Goal: Task Accomplishment & Management: Complete application form

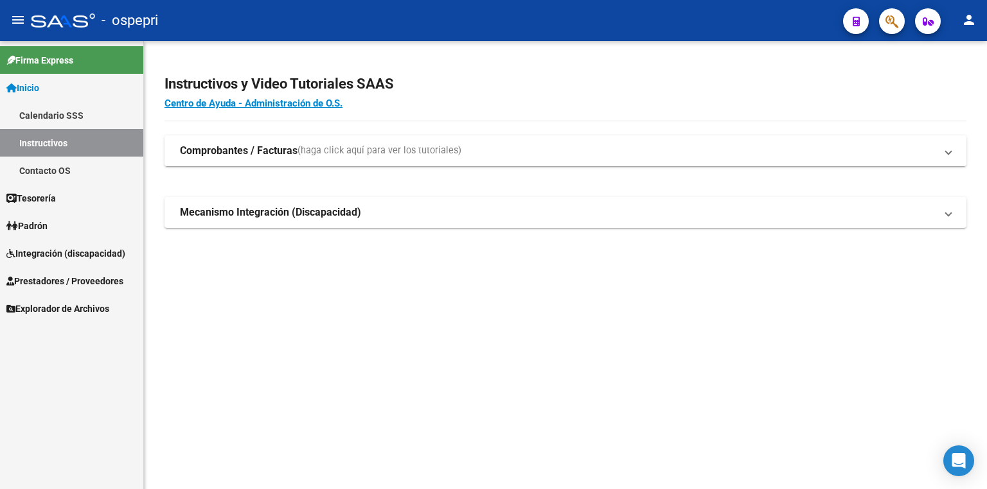
click at [44, 251] on span "Integración (discapacidad)" at bounding box center [65, 254] width 119 height 14
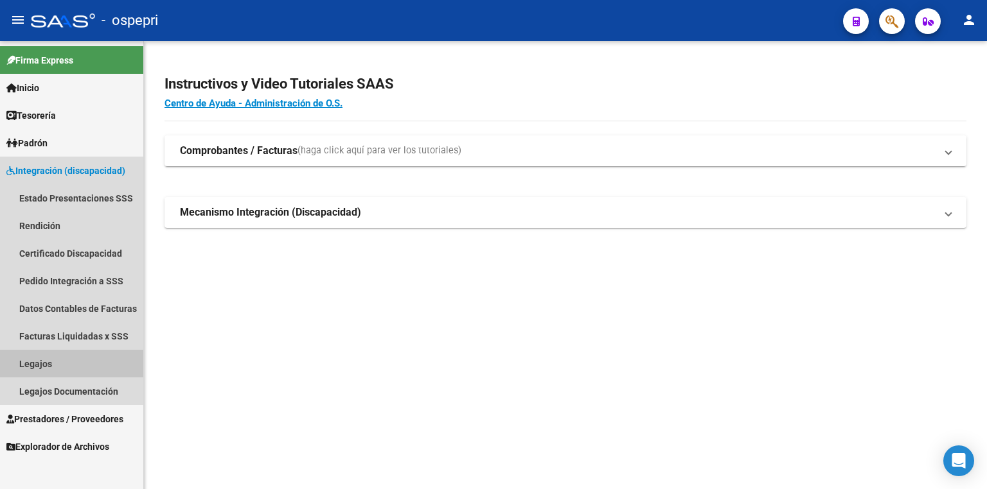
click at [48, 365] on link "Legajos" at bounding box center [71, 364] width 143 height 28
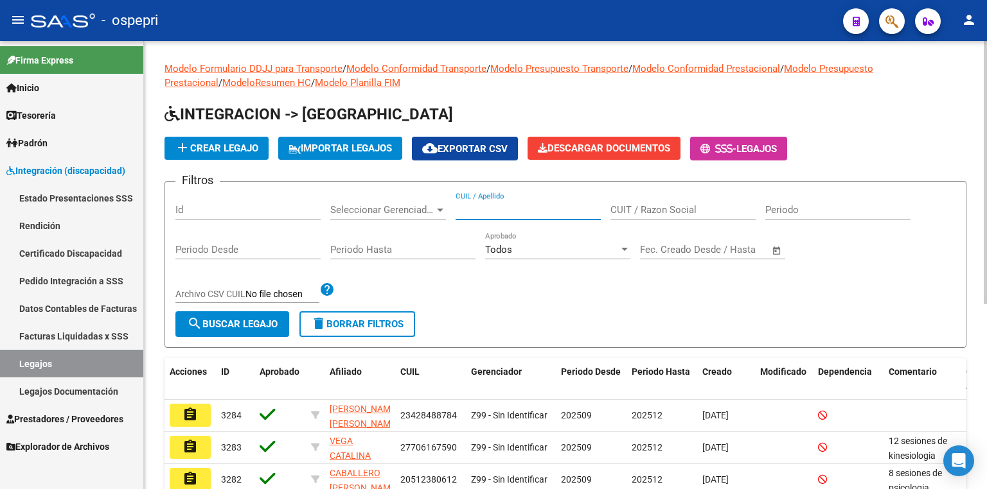
click at [527, 207] on input "CUIL / Apellido" at bounding box center [527, 210] width 145 height 12
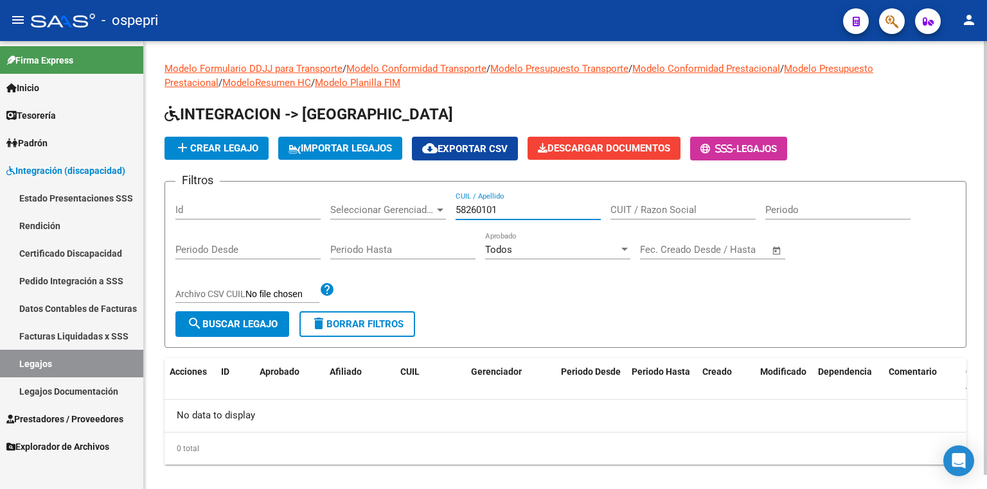
click at [491, 209] on input "58260101" at bounding box center [527, 210] width 145 height 12
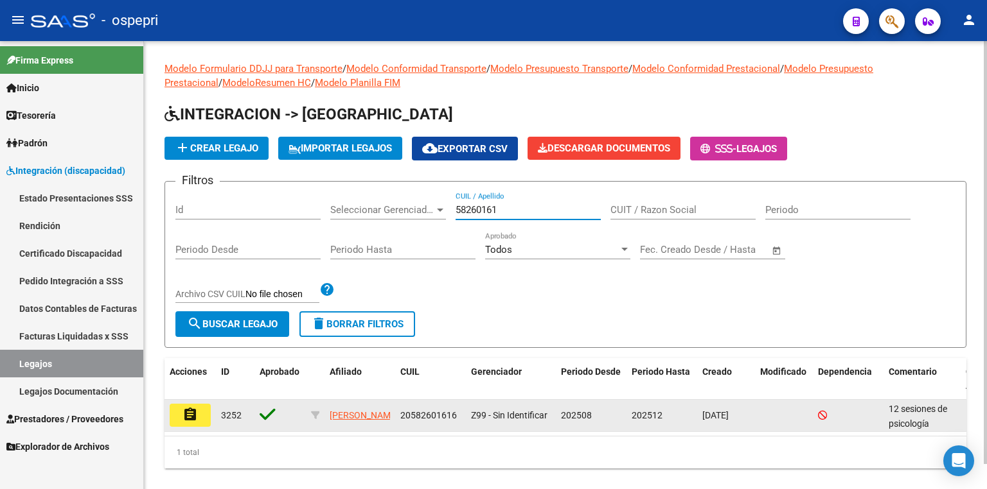
type input "58260161"
click at [193, 410] on mat-icon "assignment" at bounding box center [189, 414] width 15 height 15
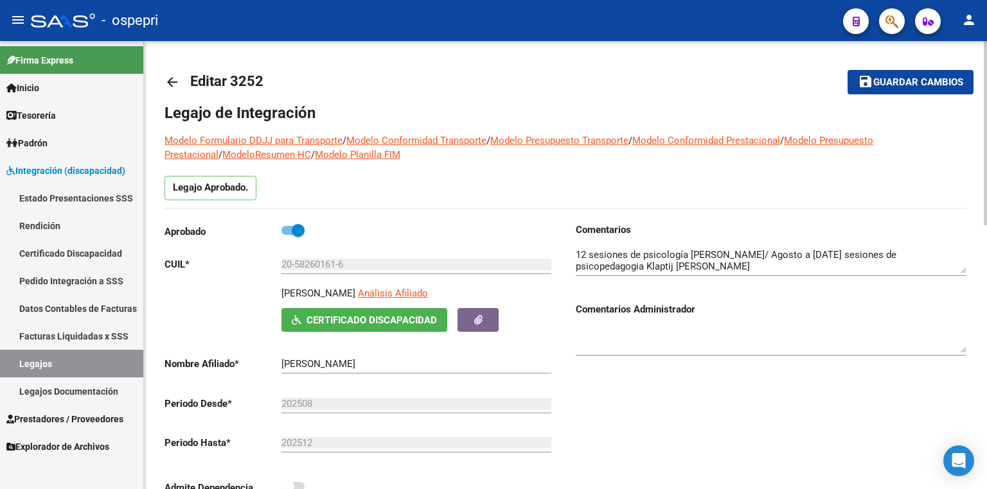
click at [802, 259] on textarea at bounding box center [770, 261] width 390 height 26
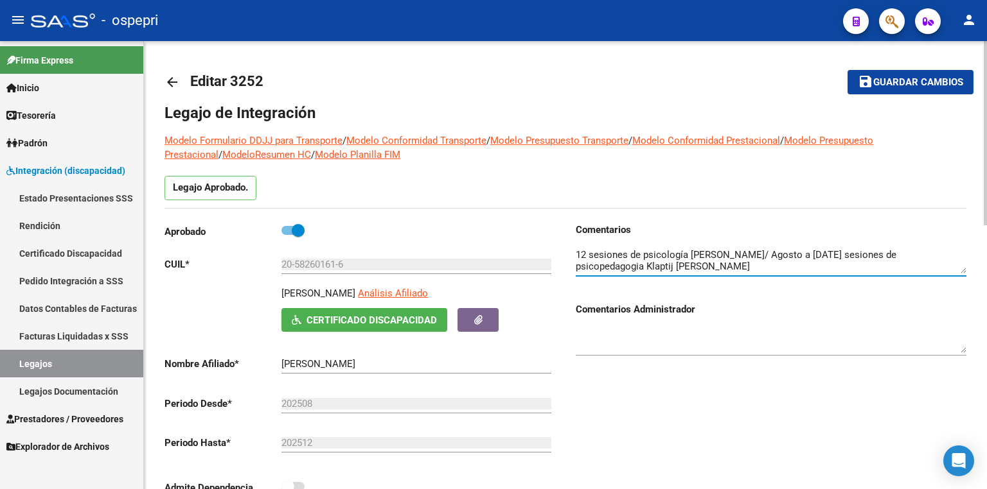
click at [781, 269] on textarea at bounding box center [770, 261] width 390 height 26
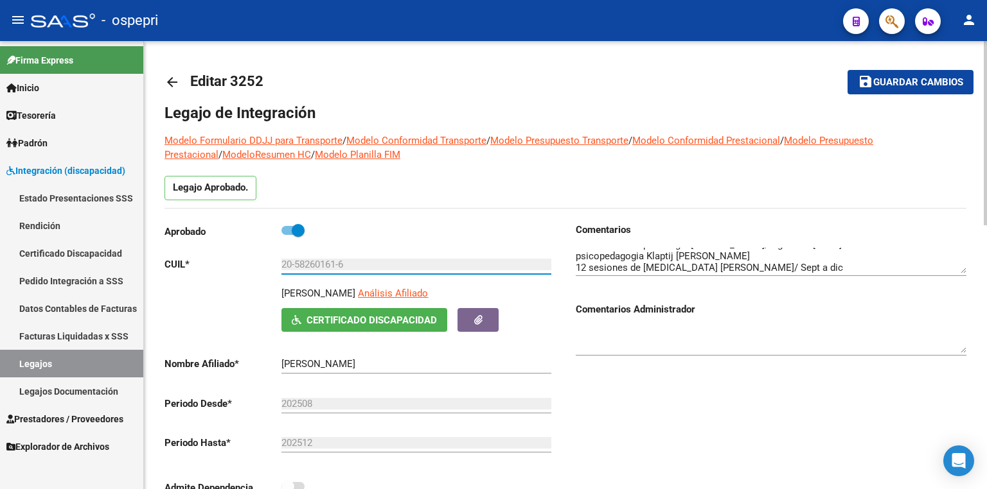
drag, startPoint x: 353, startPoint y: 261, endPoint x: 193, endPoint y: 262, distance: 159.9
click at [193, 262] on app-form-text-field "CUIL * 20-58260161-6 Ingresar CUIL" at bounding box center [357, 265] width 387 height 12
click at [623, 98] on mat-toolbar-row "arrow_back Editar 3252" at bounding box center [476, 82] width 625 height 41
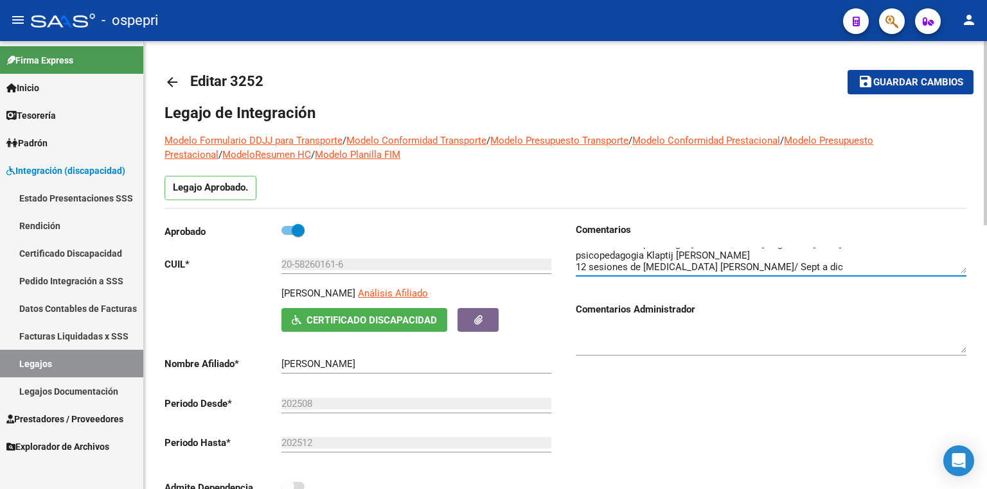
click at [659, 257] on textarea at bounding box center [770, 261] width 390 height 26
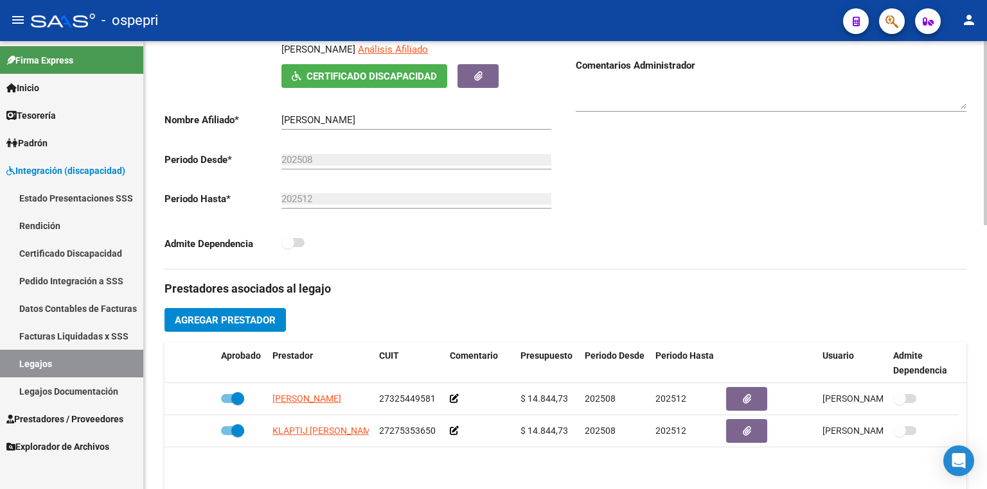
scroll to position [257, 0]
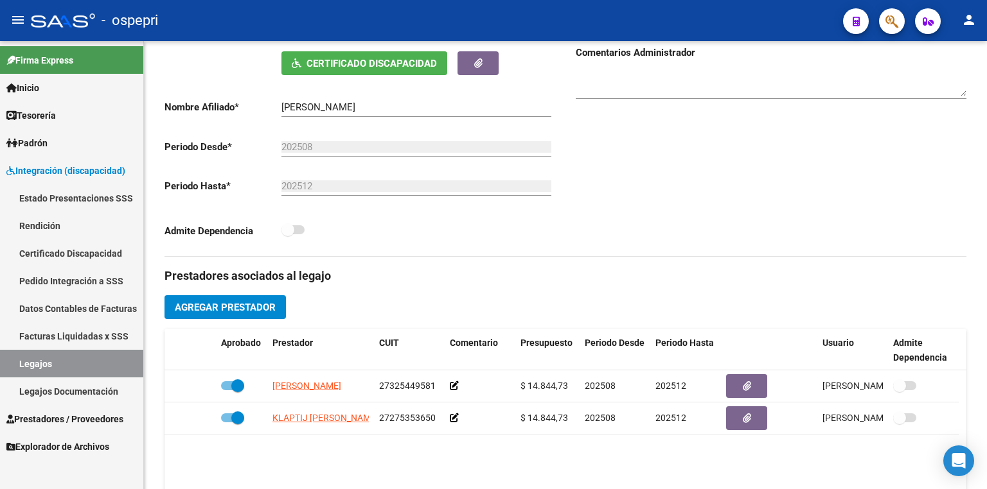
type textarea "12 sesiones de psicología [PERSON_NAME]/ Agosto a [DATE] sesiones de psicopedag…"
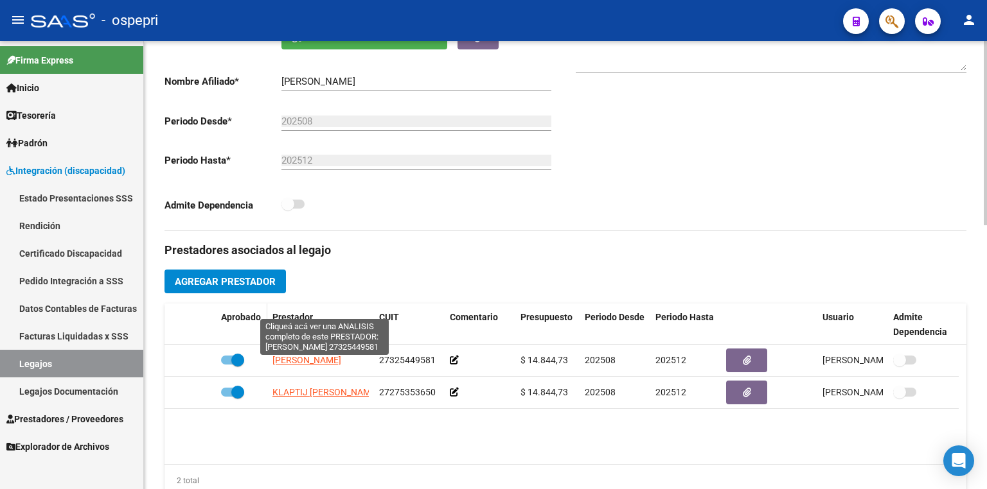
scroll to position [360, 0]
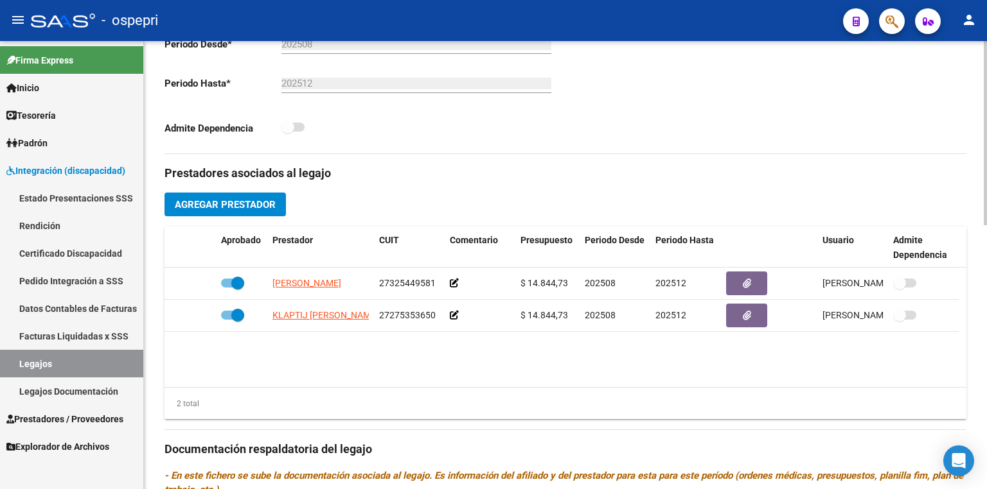
click at [246, 199] on span "Agregar Prestador" at bounding box center [225, 205] width 101 height 12
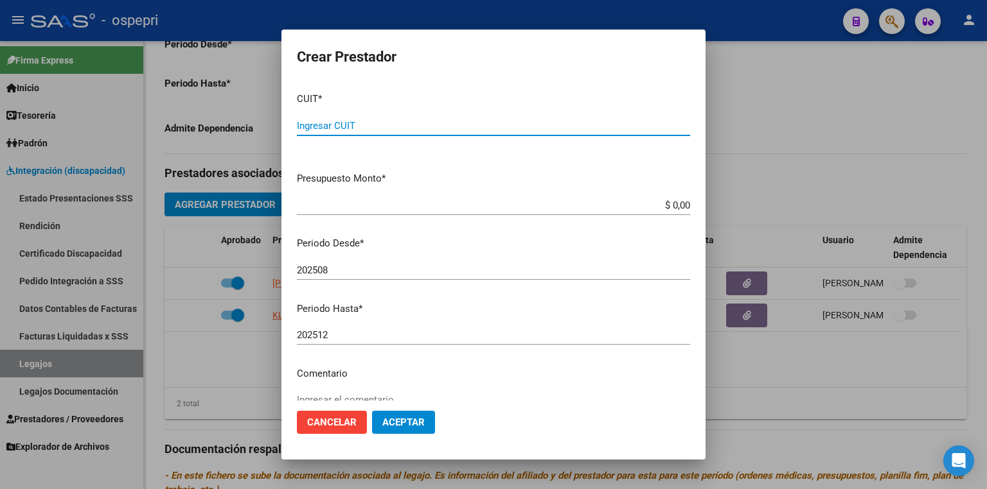
paste input "27-30403898-0"
type input "27-30403898-0"
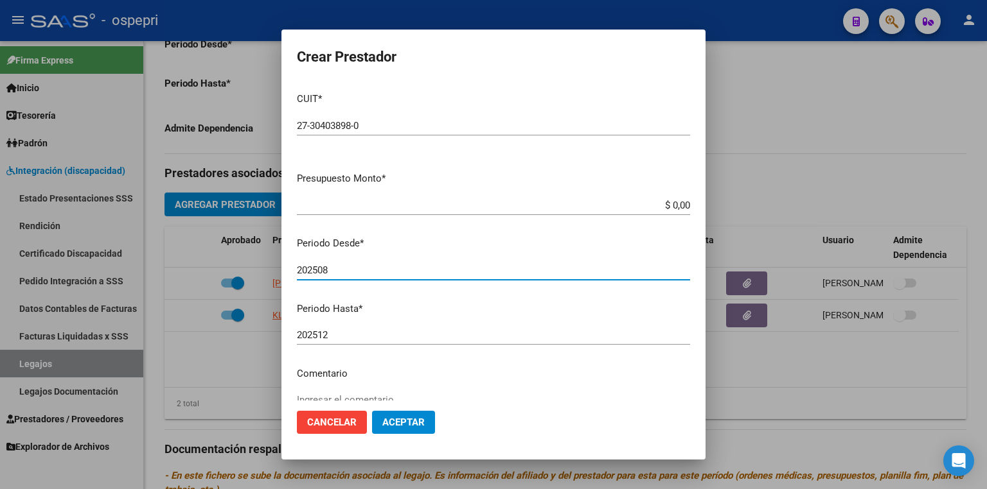
click at [342, 274] on input "202508" at bounding box center [493, 271] width 393 height 12
type input "202509"
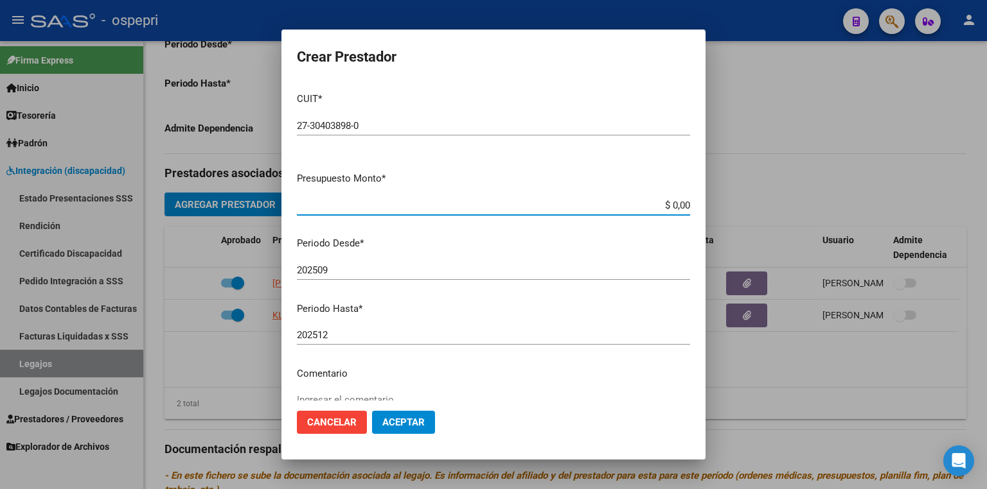
drag, startPoint x: 677, startPoint y: 206, endPoint x: 933, endPoint y: 231, distance: 256.9
click at [933, 231] on div "Crear Prestador CUIT * 27-30403898-0 Ingresar CUIT ARCA Padrón Presupuesto Mont…" at bounding box center [493, 244] width 987 height 489
type input "$ 14.844,73"
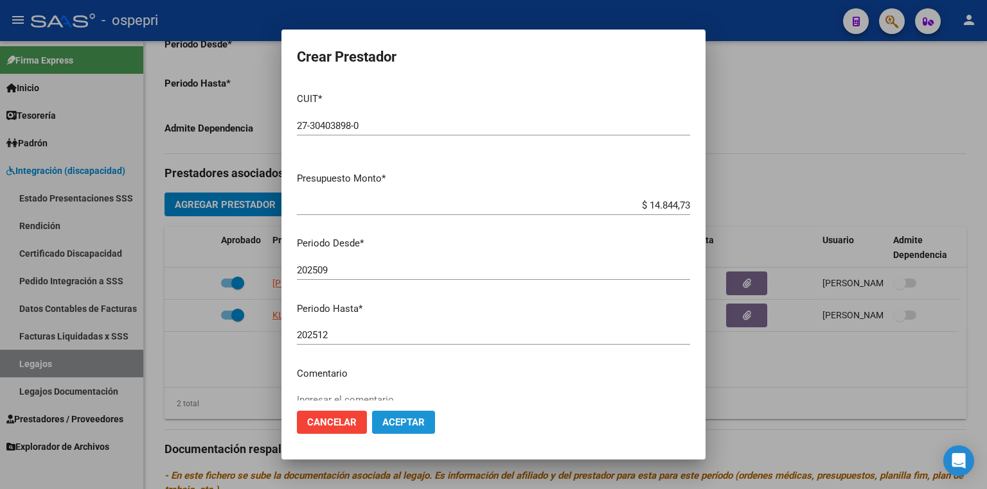
drag, startPoint x: 416, startPoint y: 429, endPoint x: 362, endPoint y: 404, distance: 59.5
click at [416, 428] on button "Aceptar" at bounding box center [403, 422] width 63 height 23
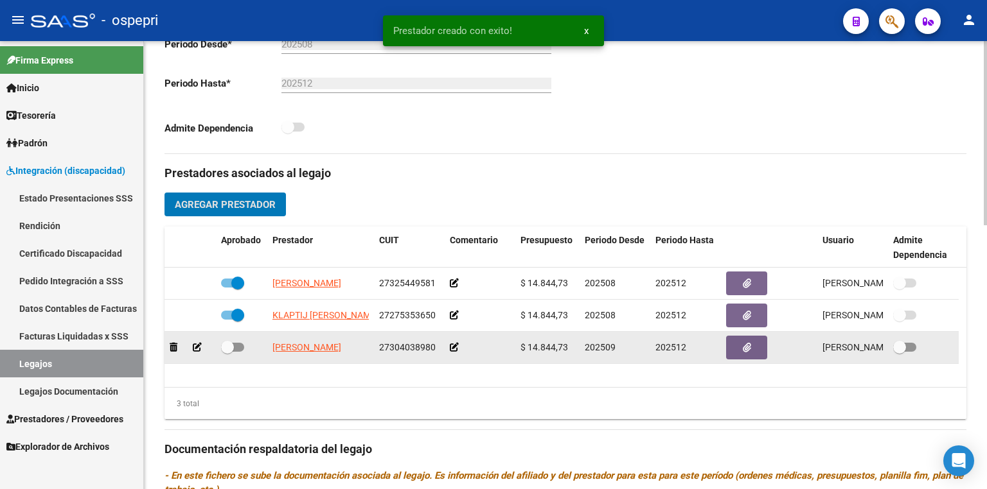
click at [240, 345] on span at bounding box center [232, 347] width 23 height 9
click at [227, 352] on input "checkbox" at bounding box center [227, 352] width 1 height 1
checkbox input "true"
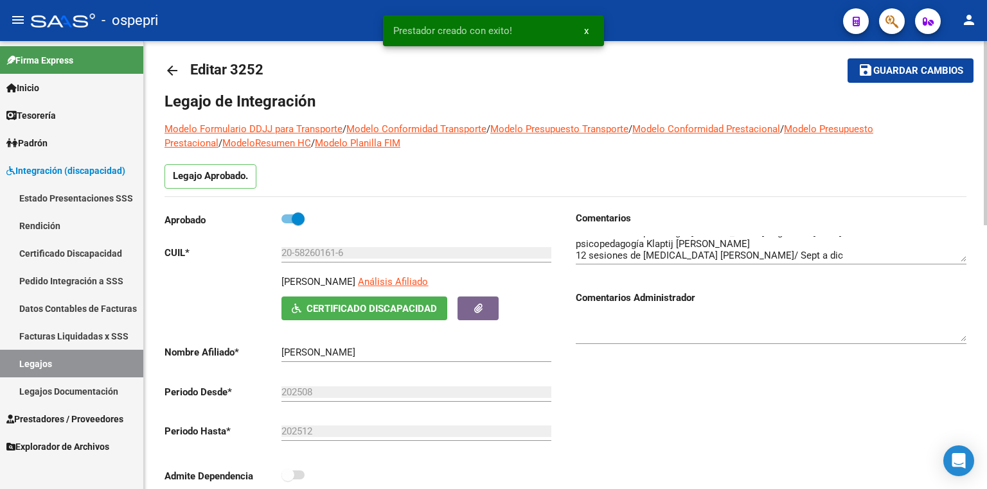
scroll to position [0, 0]
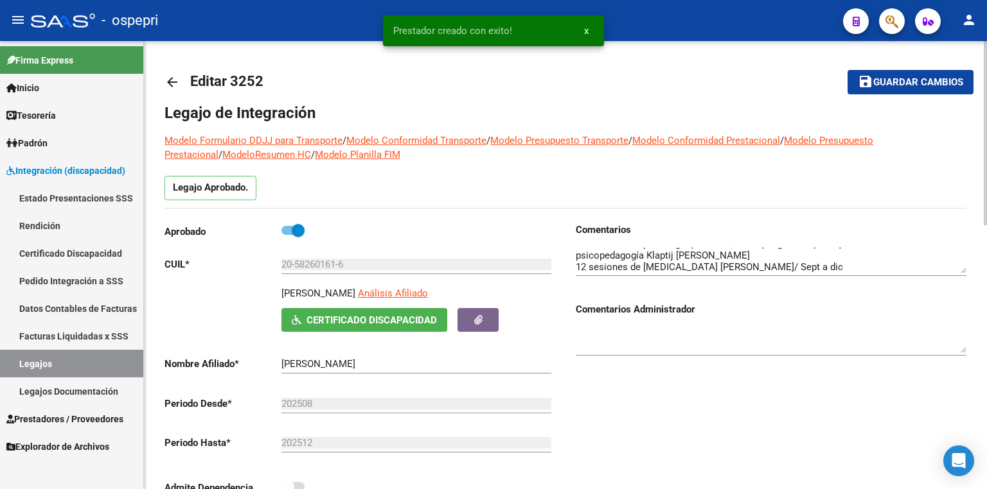
click at [846, 266] on textarea at bounding box center [770, 261] width 390 height 26
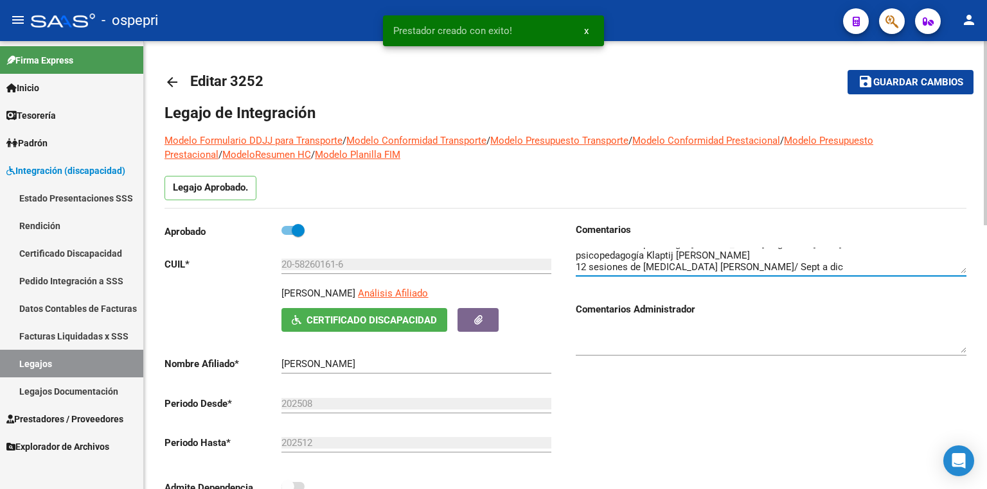
scroll to position [12, 0]
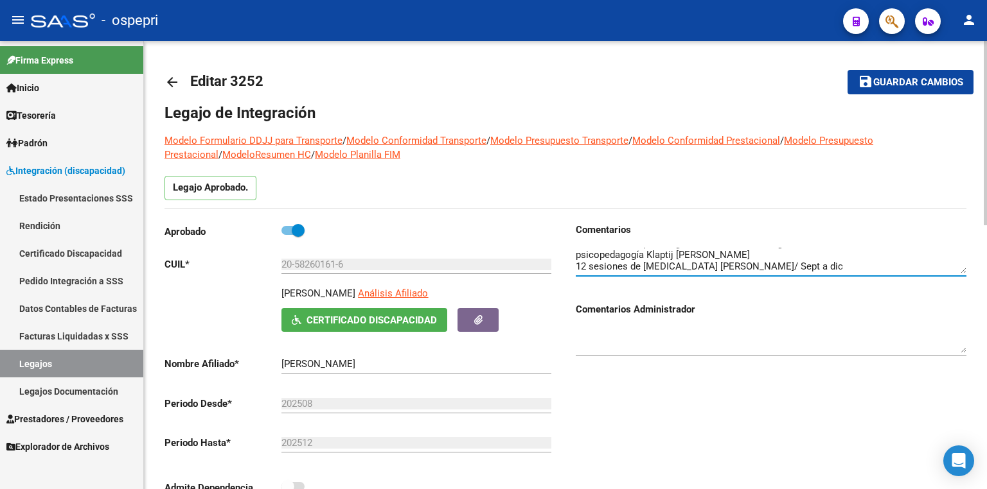
drag, startPoint x: 785, startPoint y: 267, endPoint x: 716, endPoint y: 267, distance: 68.7
click at [716, 267] on textarea at bounding box center [770, 261] width 390 height 26
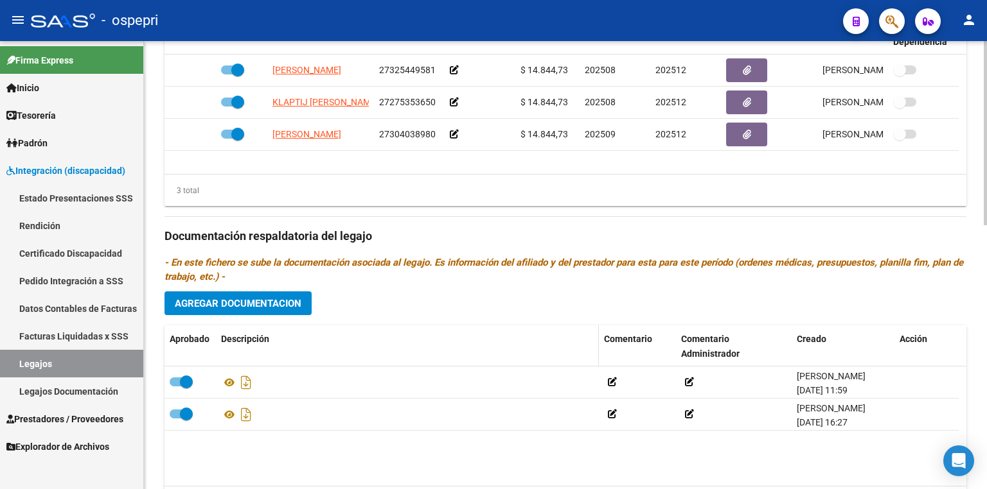
scroll to position [642, 0]
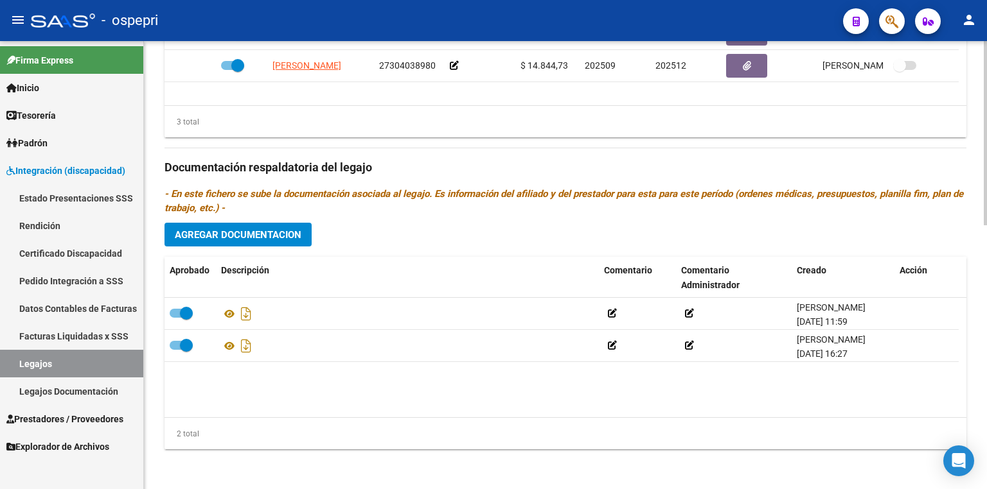
type textarea "12 sesiones de psicología [PERSON_NAME]/ Agosto a [DATE] sesiones de psicopedag…"
click at [272, 236] on span "Agregar Documentacion" at bounding box center [238, 235] width 127 height 12
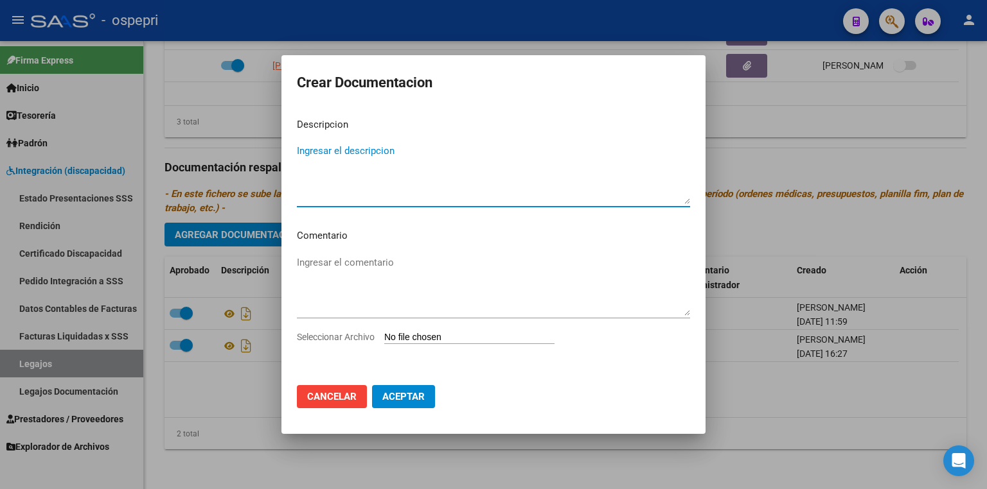
click at [483, 338] on input "Seleccionar Archivo" at bounding box center [469, 338] width 170 height 12
type input "C:\fakepath\20582601616.pdf"
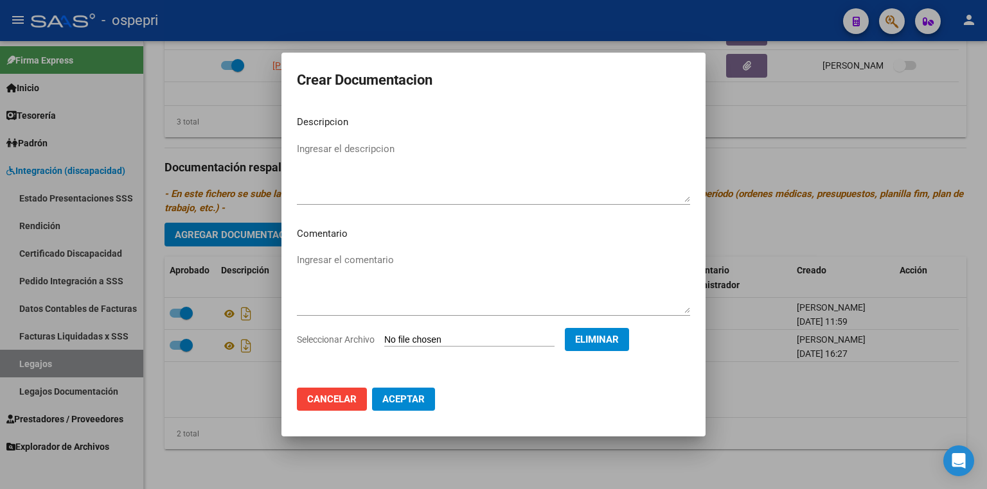
click at [393, 401] on span "Aceptar" at bounding box center [403, 400] width 42 height 12
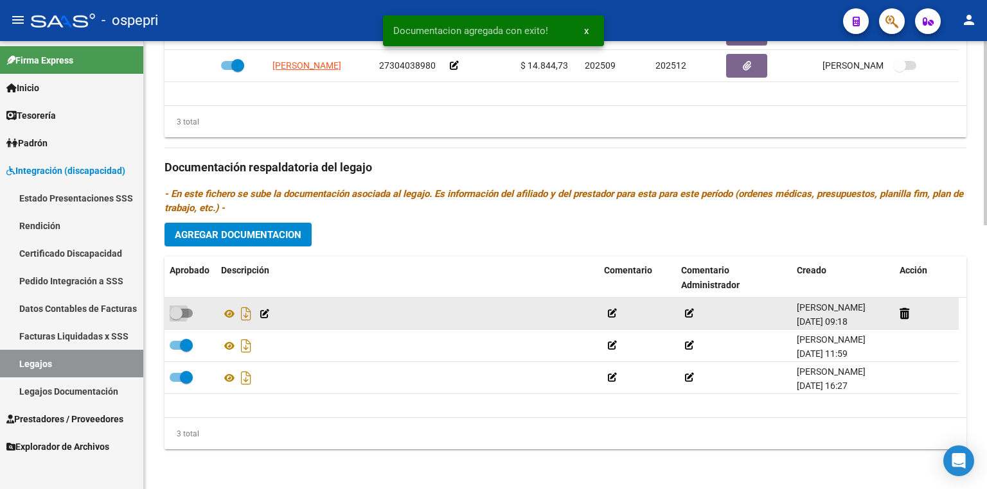
click at [190, 311] on span at bounding box center [181, 313] width 23 height 9
click at [176, 318] on input "checkbox" at bounding box center [175, 318] width 1 height 1
checkbox input "true"
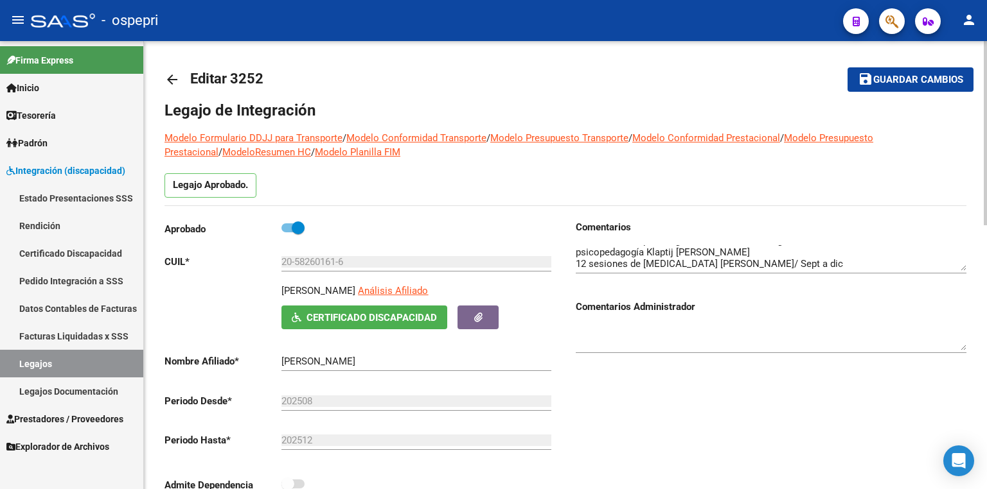
scroll to position [0, 0]
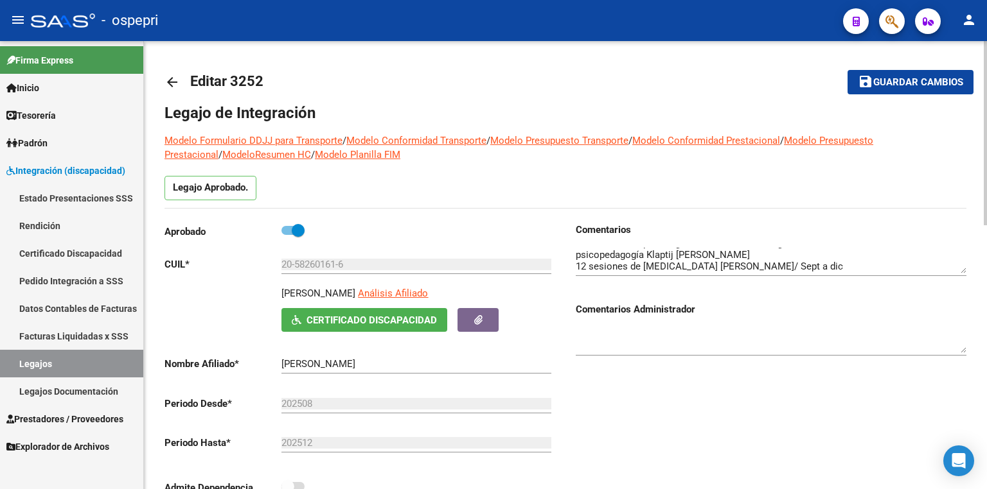
click at [889, 84] on span "Guardar cambios" at bounding box center [918, 83] width 90 height 12
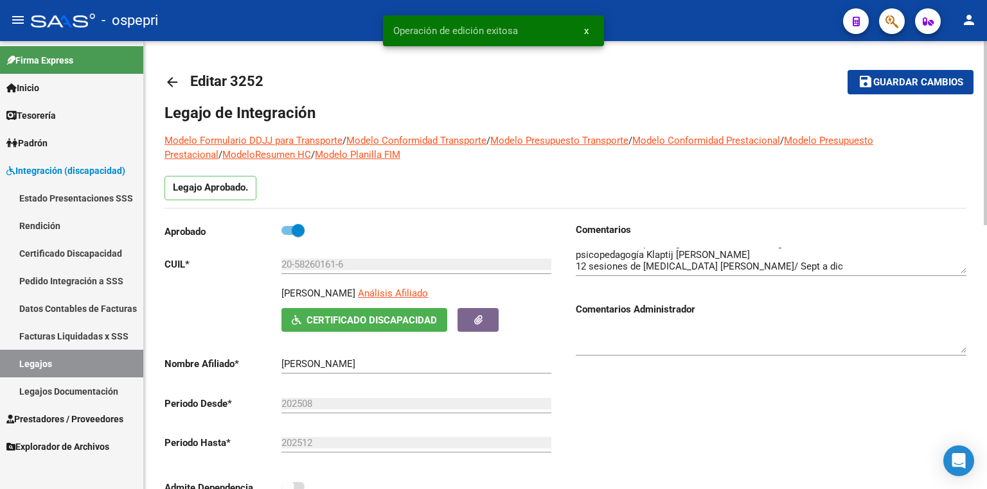
click at [920, 78] on span "Guardar cambios" at bounding box center [918, 83] width 90 height 12
click at [83, 364] on link "Legajos" at bounding box center [71, 364] width 143 height 28
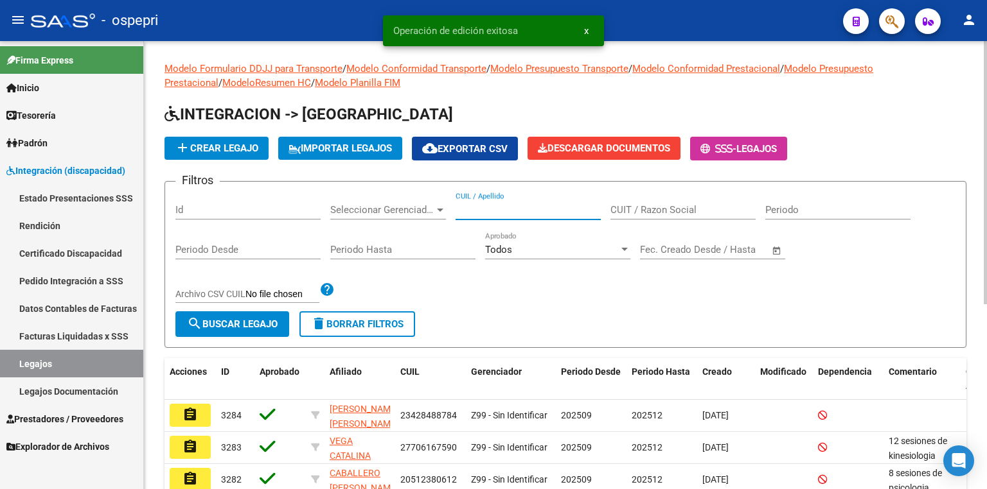
click at [491, 208] on input "CUIL / Apellido" at bounding box center [527, 210] width 145 height 12
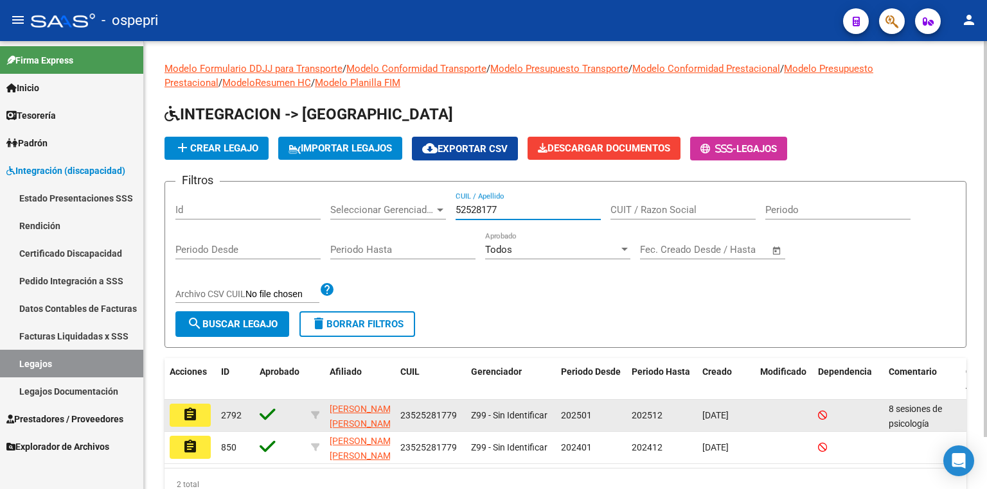
type input "52528177"
click at [200, 415] on button "assignment" at bounding box center [190, 415] width 41 height 23
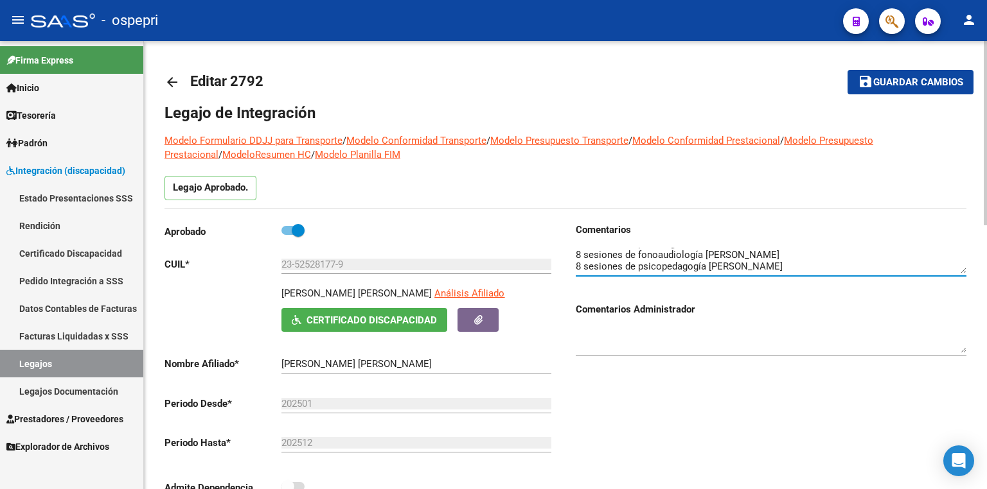
scroll to position [23, 0]
click at [794, 254] on textarea at bounding box center [770, 261] width 390 height 26
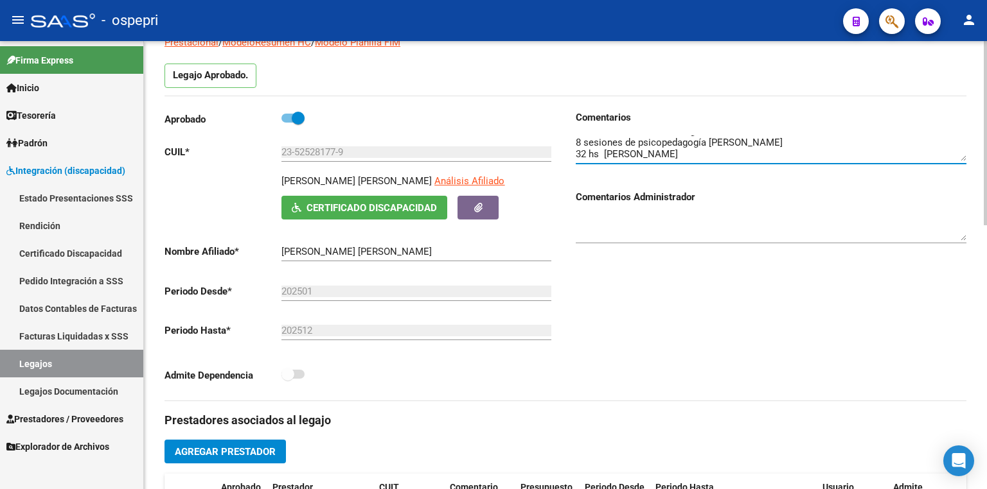
scroll to position [0, 0]
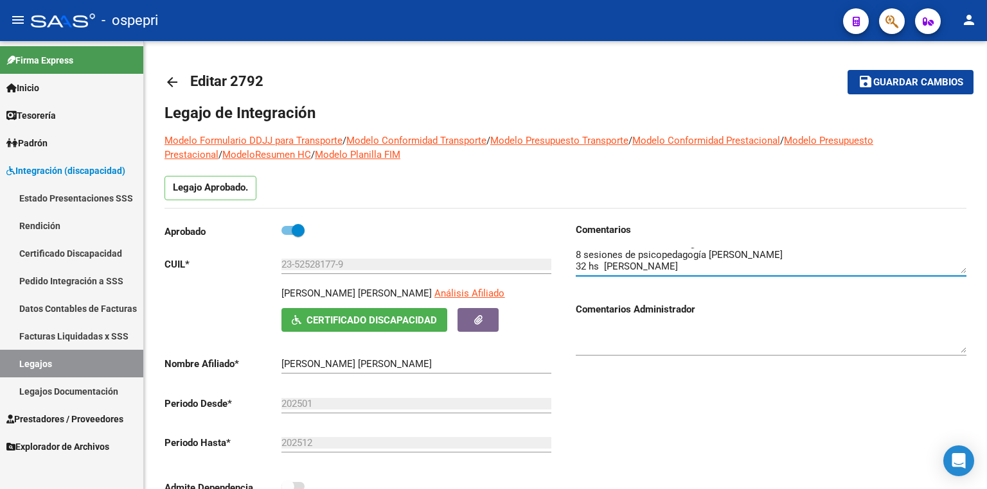
type textarea "8 sesiones de psicología [PERSON_NAME] 8 sesiones de fonoaudiología [PERSON_NAM…"
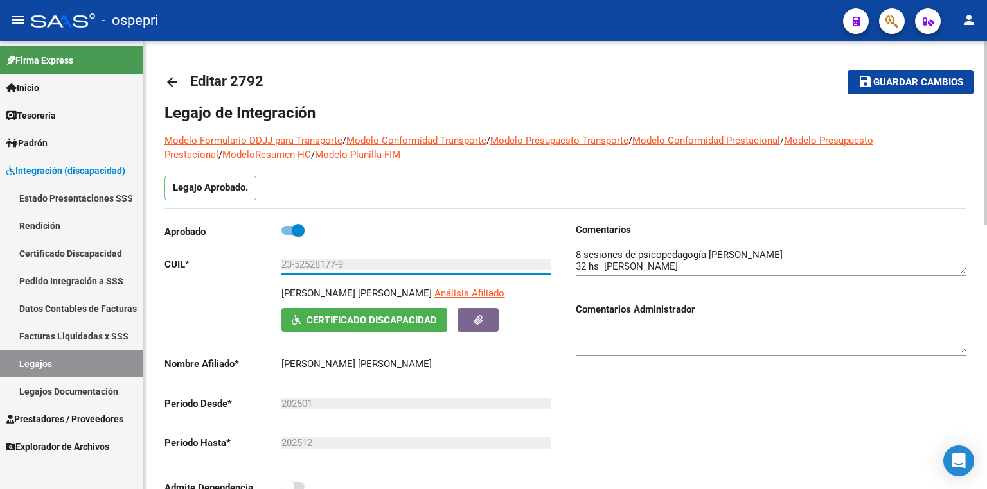
drag, startPoint x: 352, startPoint y: 267, endPoint x: 250, endPoint y: 265, distance: 102.1
click at [250, 265] on app-form-text-field "CUIL * 23-52528177-9 Ingresar CUIL" at bounding box center [357, 265] width 387 height 12
drag, startPoint x: 434, startPoint y: 496, endPoint x: 388, endPoint y: 509, distance: 47.4
click at [483, 69] on mat-toolbar-row "arrow_back Editar 2792" at bounding box center [476, 82] width 625 height 41
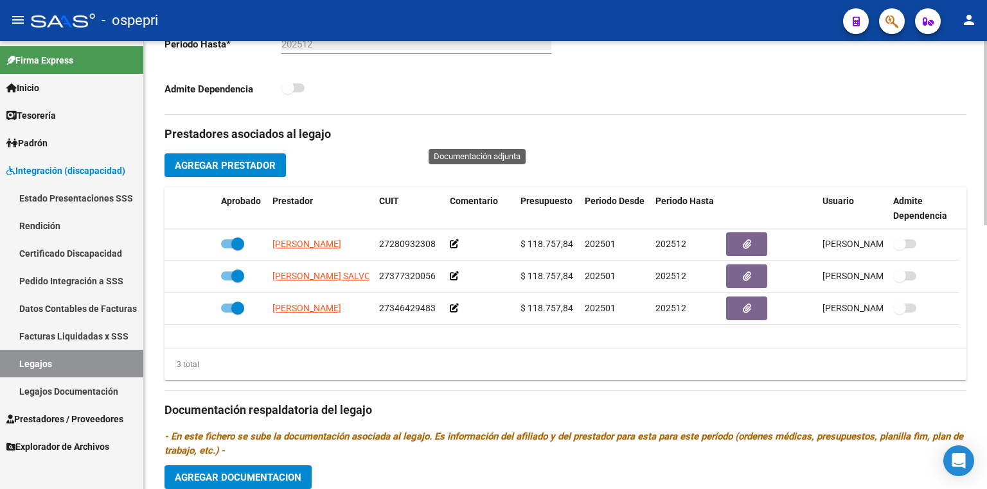
scroll to position [411, 0]
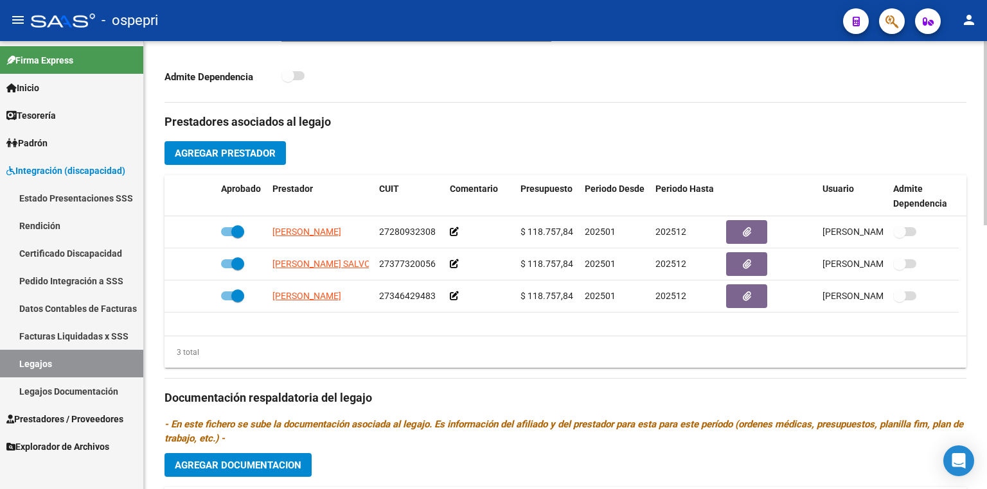
click at [247, 148] on span "Agregar Prestador" at bounding box center [225, 154] width 101 height 12
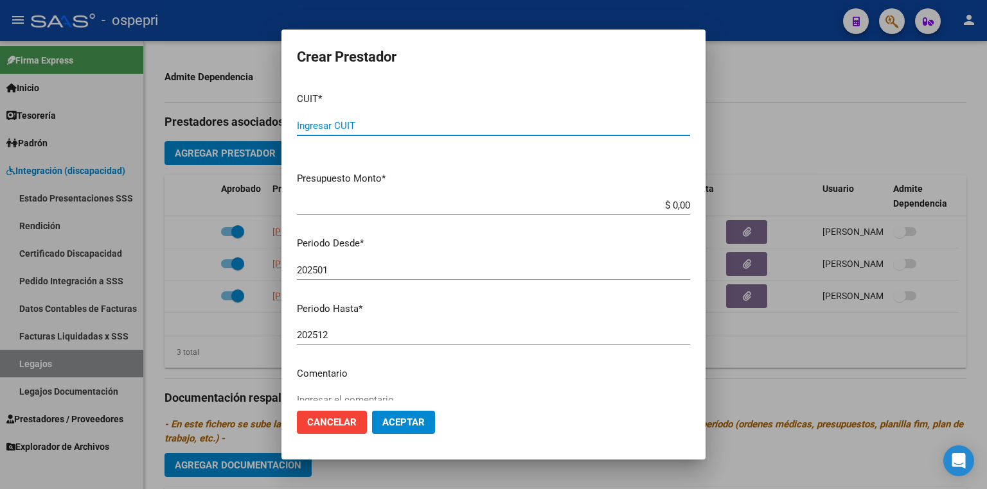
click at [346, 422] on span "Cancelar" at bounding box center [331, 423] width 49 height 12
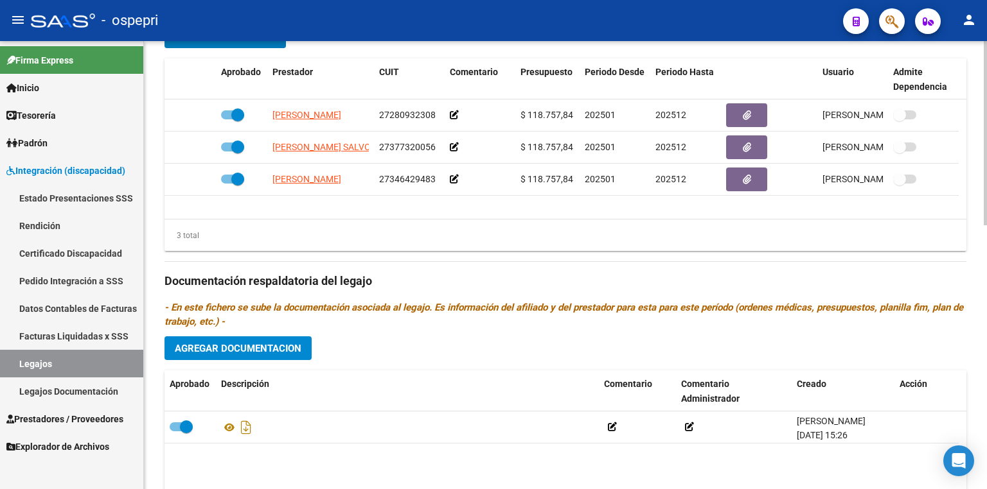
scroll to position [642, 0]
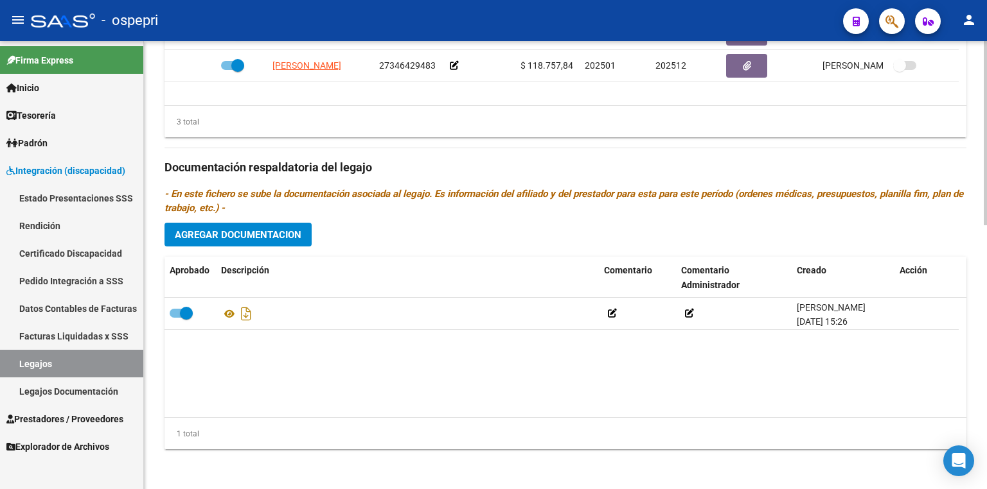
click at [240, 232] on span "Agregar Documentacion" at bounding box center [238, 235] width 127 height 12
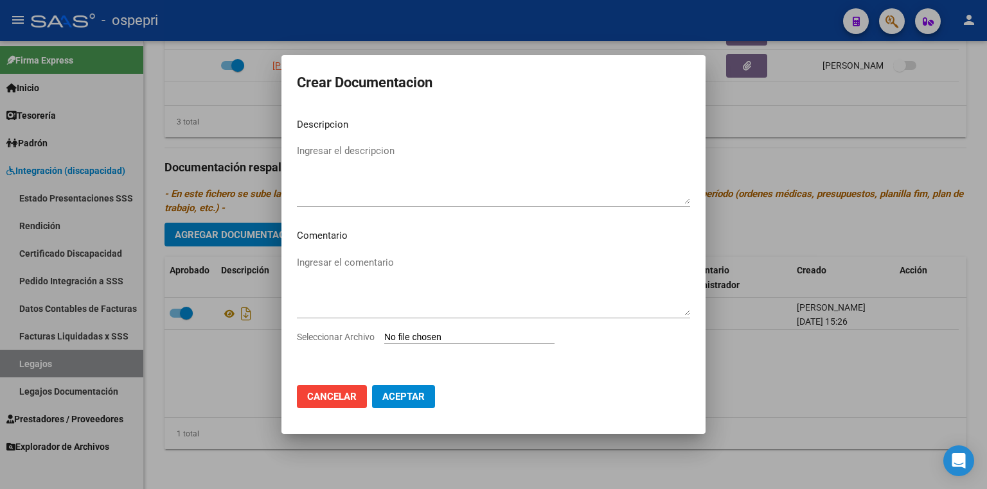
click at [417, 337] on input "Seleccionar Archivo" at bounding box center [469, 338] width 170 height 12
type input "C:\fakepath\23525281779.pdf"
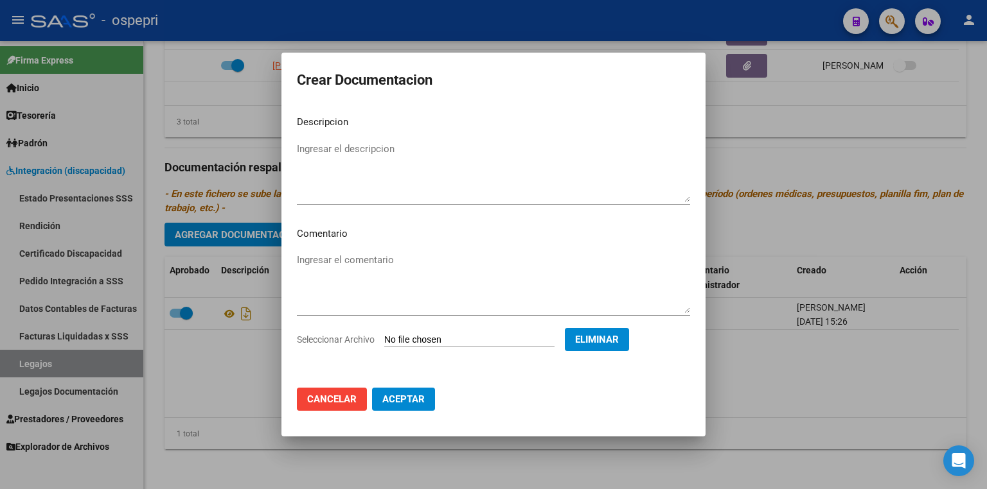
click at [408, 403] on span "Aceptar" at bounding box center [403, 400] width 42 height 12
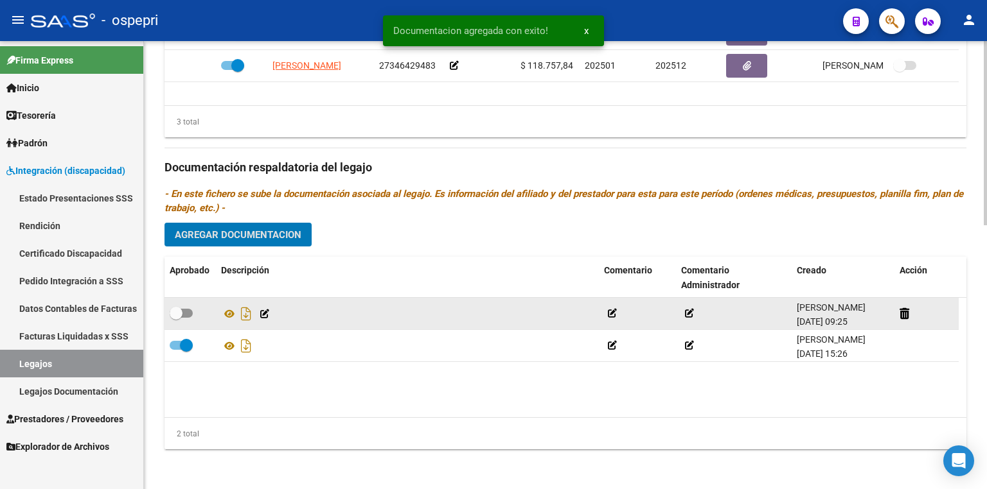
click at [184, 315] on span at bounding box center [181, 313] width 23 height 9
click at [176, 318] on input "checkbox" at bounding box center [175, 318] width 1 height 1
checkbox input "true"
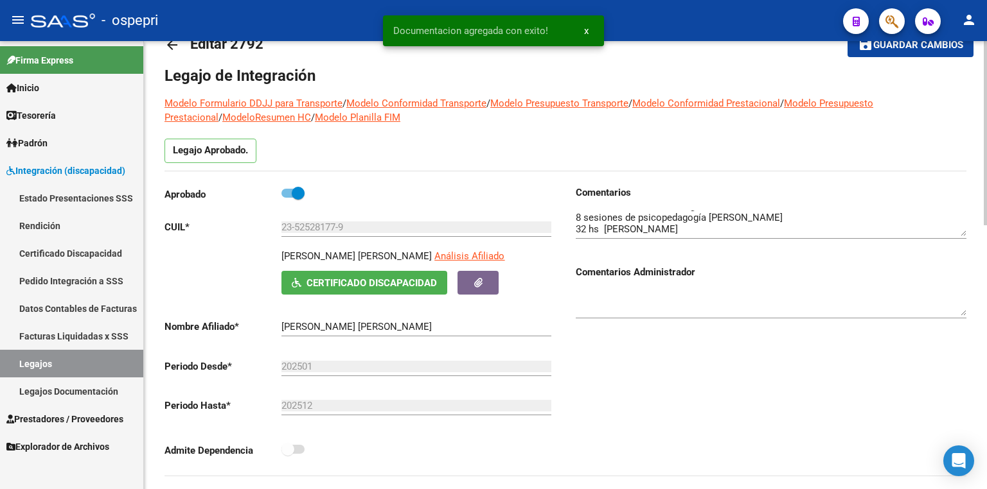
scroll to position [0, 0]
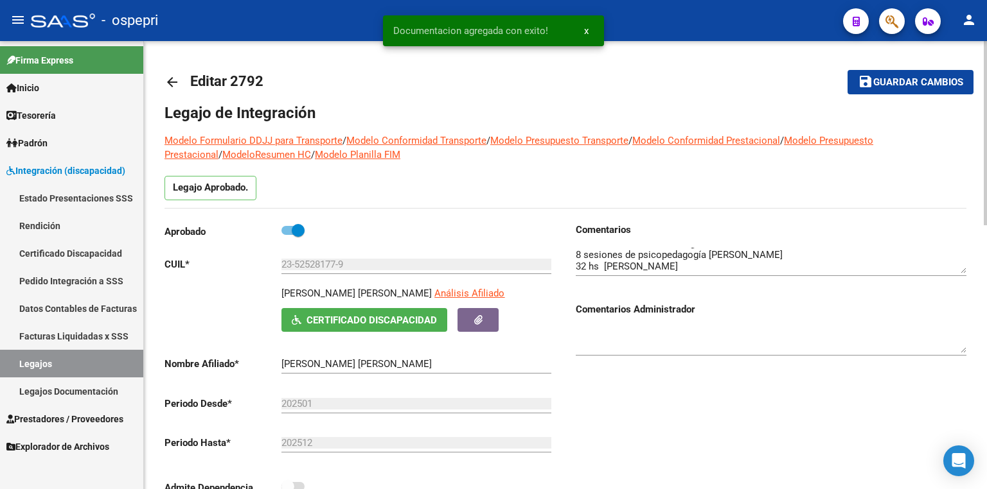
click at [931, 77] on span "Guardar cambios" at bounding box center [918, 83] width 90 height 12
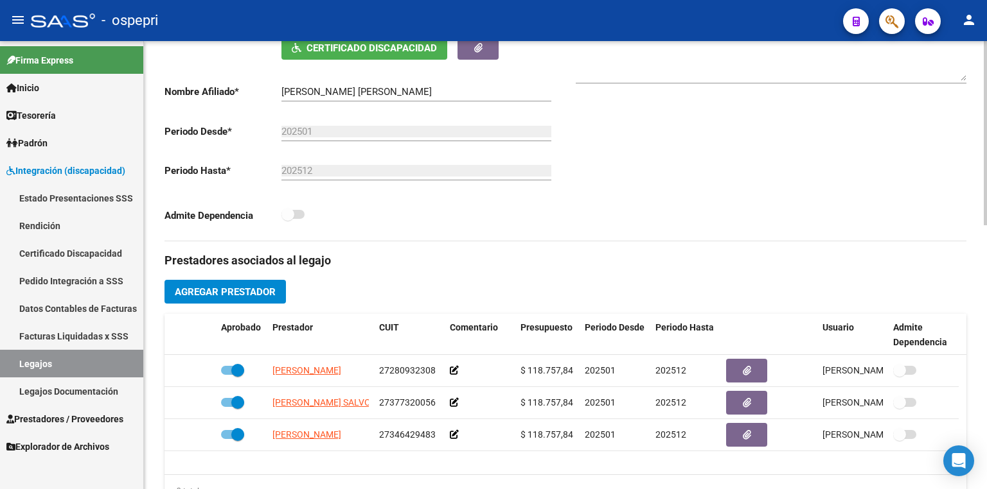
scroll to position [308, 0]
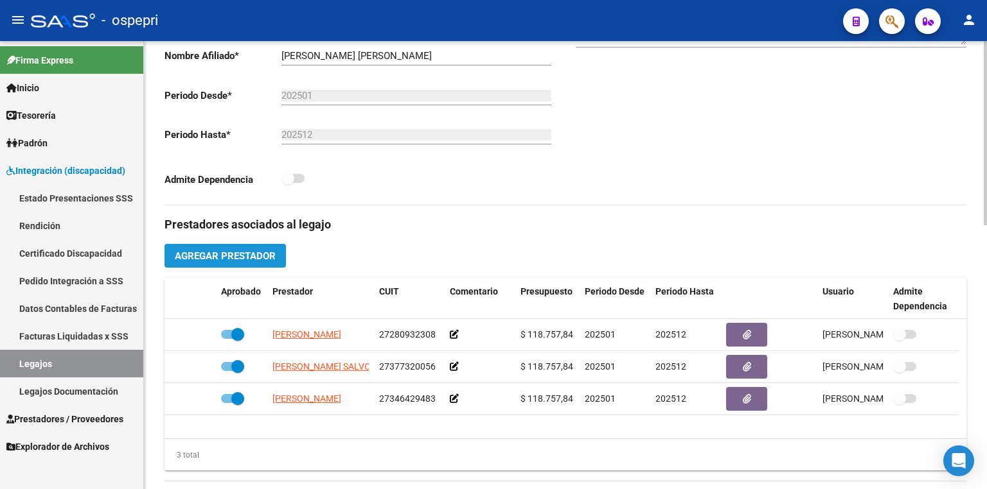
click at [274, 255] on span "Agregar Prestador" at bounding box center [225, 256] width 101 height 12
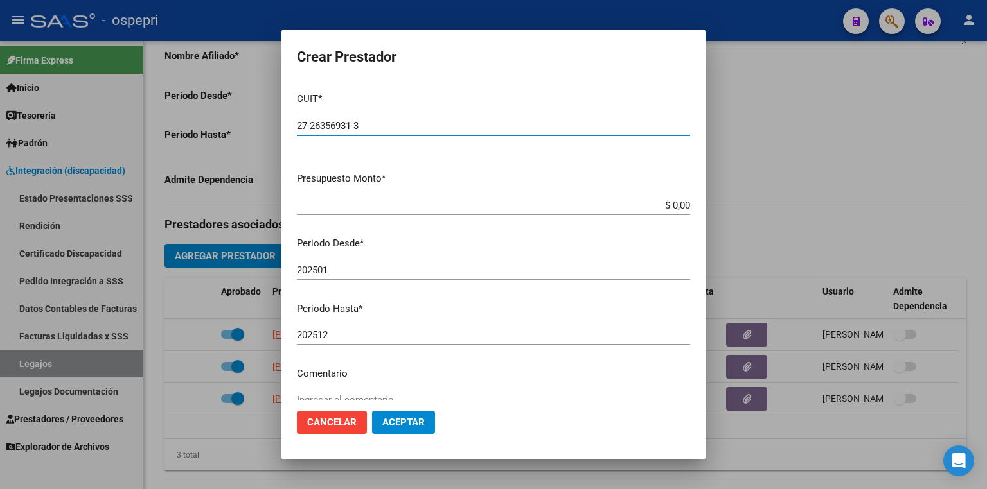
type input "27-26356931-3"
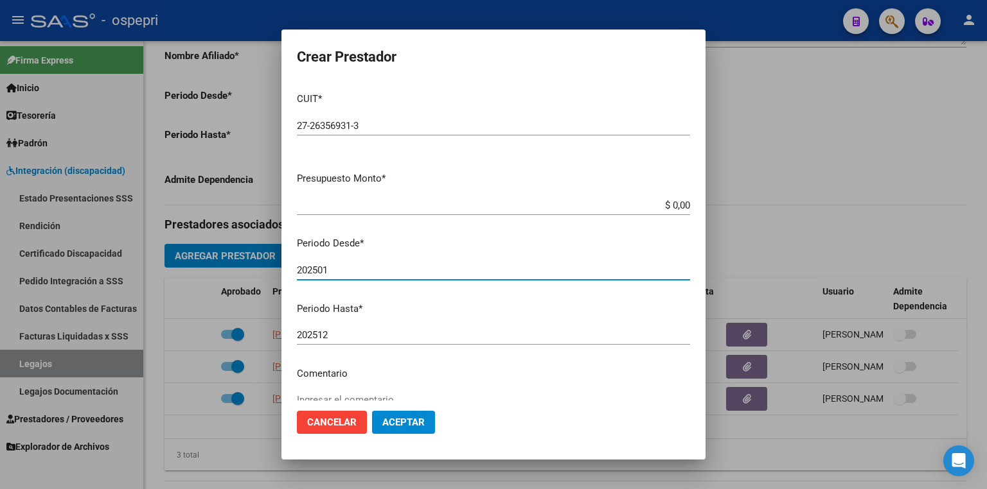
click at [349, 275] on input "202501" at bounding box center [493, 271] width 393 height 12
type input "202509"
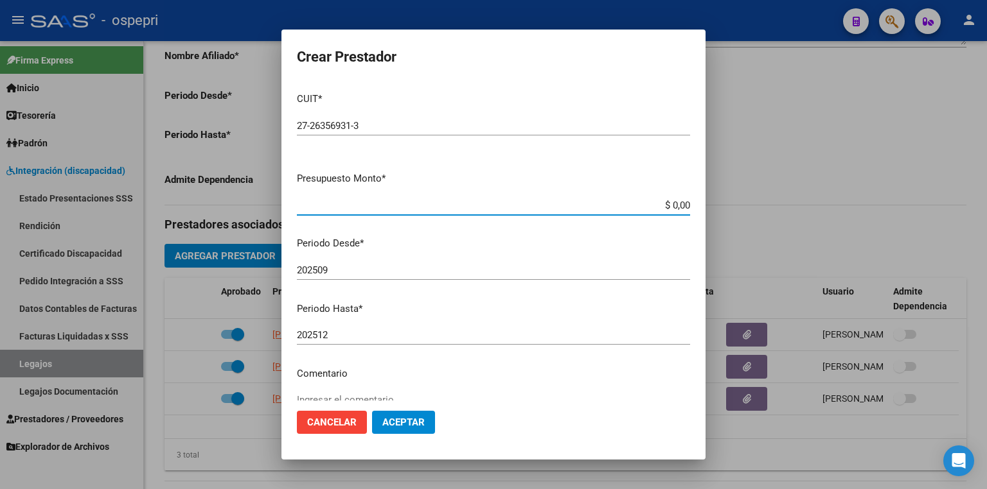
drag, startPoint x: 664, startPoint y: 206, endPoint x: 840, endPoint y: 207, distance: 176.0
click at [840, 207] on div "Crear Prestador CUIT * 27-26356931-3 Ingresar CUIT ARCA Padrón Presupuesto Mont…" at bounding box center [493, 244] width 987 height 489
type input "$ 14.844,73"
click at [395, 416] on button "Aceptar" at bounding box center [403, 422] width 63 height 23
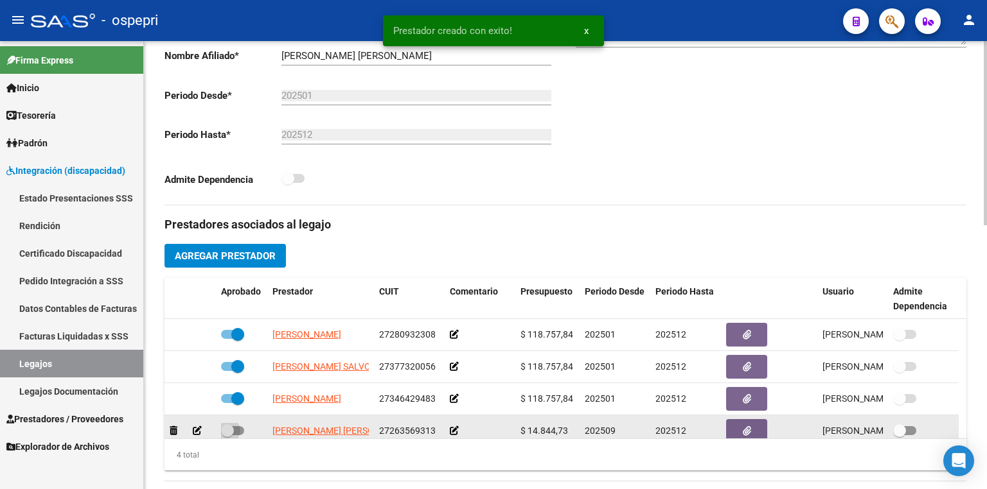
click at [240, 430] on span at bounding box center [232, 430] width 23 height 9
click at [227, 435] on input "checkbox" at bounding box center [227, 435] width 1 height 1
checkbox input "true"
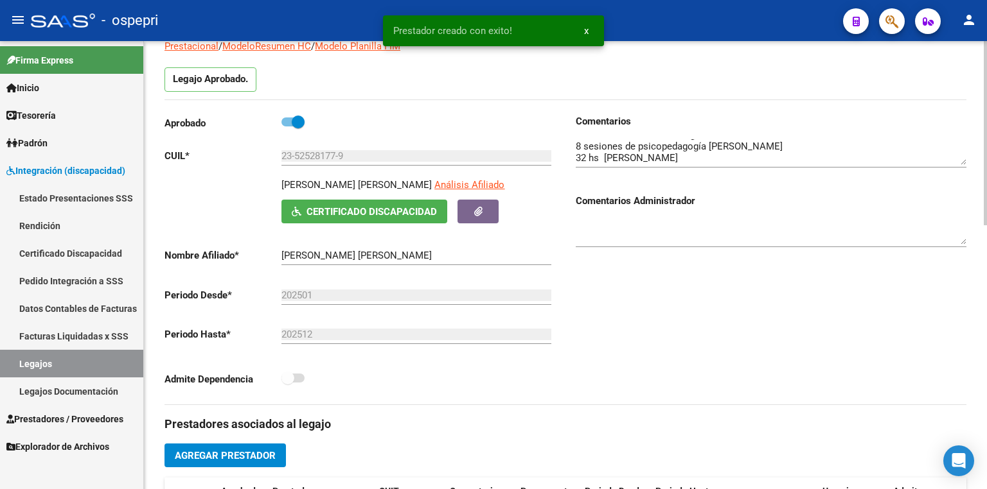
scroll to position [0, 0]
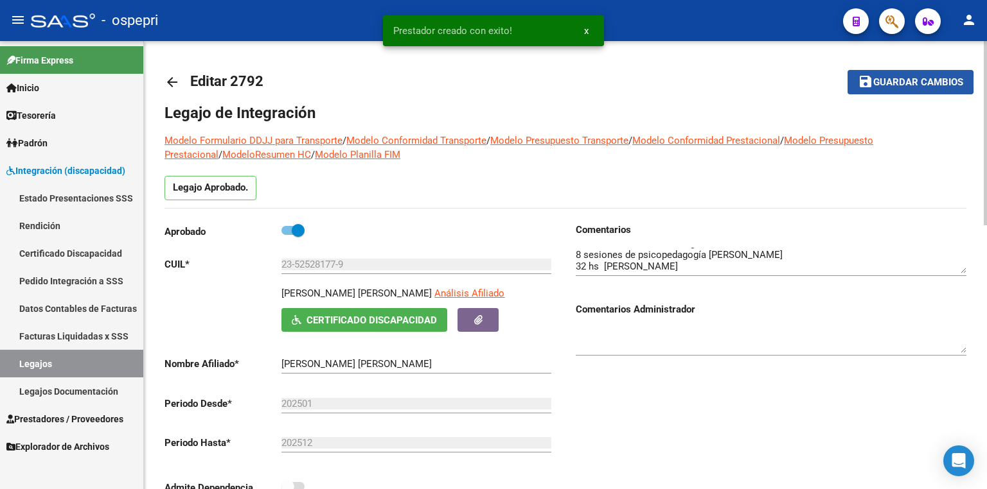
click at [894, 82] on span "Guardar cambios" at bounding box center [918, 83] width 90 height 12
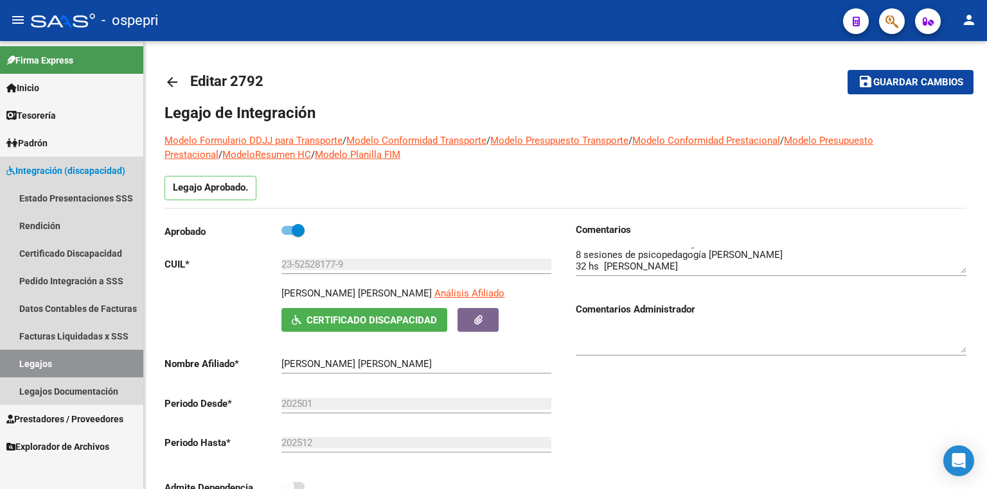
click at [65, 364] on link "Legajos" at bounding box center [71, 364] width 143 height 28
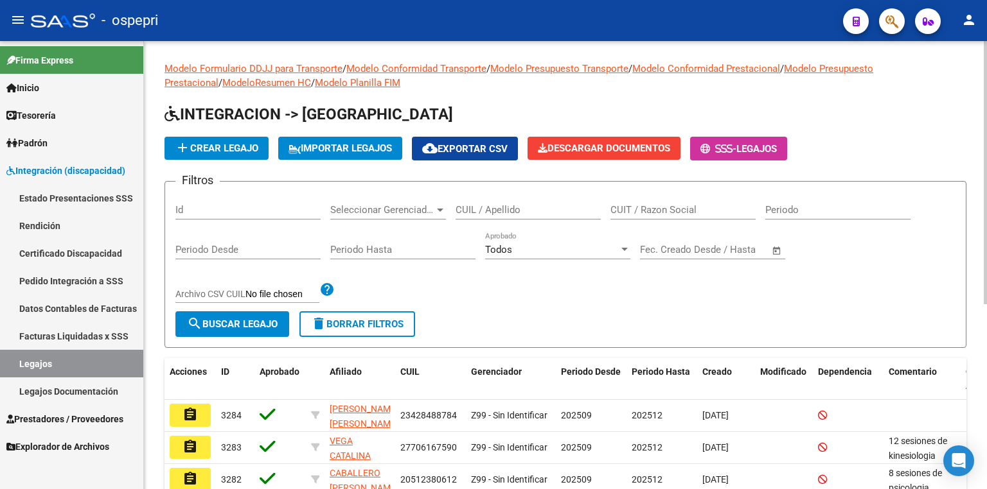
click at [501, 216] on div "CUIL / Apellido" at bounding box center [527, 206] width 145 height 28
paste input "58409604"
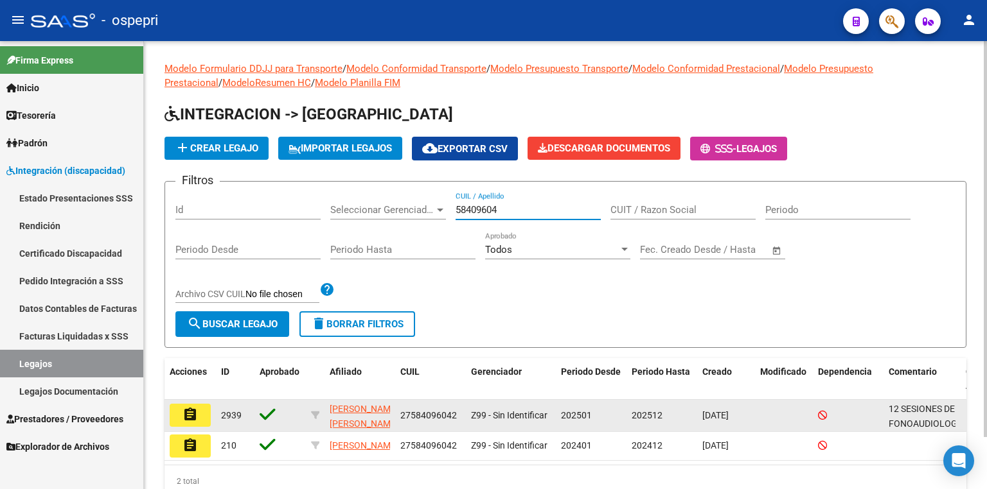
type input "58409604"
click at [180, 410] on button "assignment" at bounding box center [190, 415] width 41 height 23
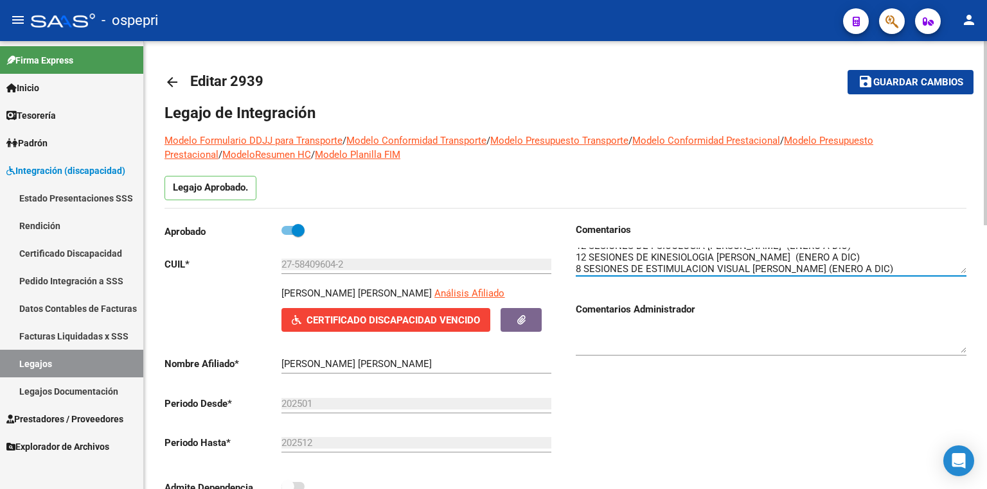
scroll to position [34, 0]
